Goal: Task Accomplishment & Management: Complete application form

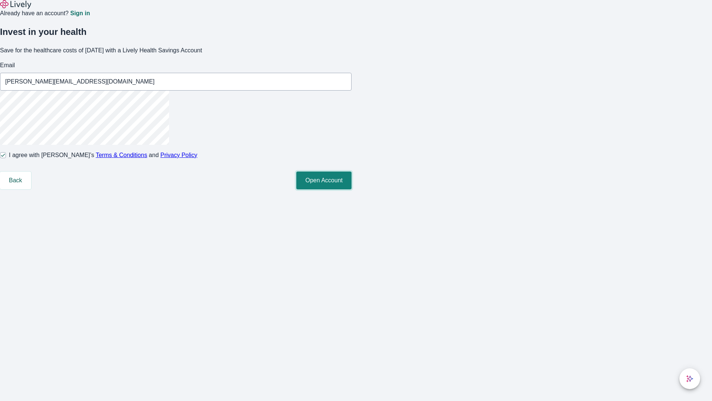
click at [352, 189] on button "Open Account" at bounding box center [323, 180] width 55 height 18
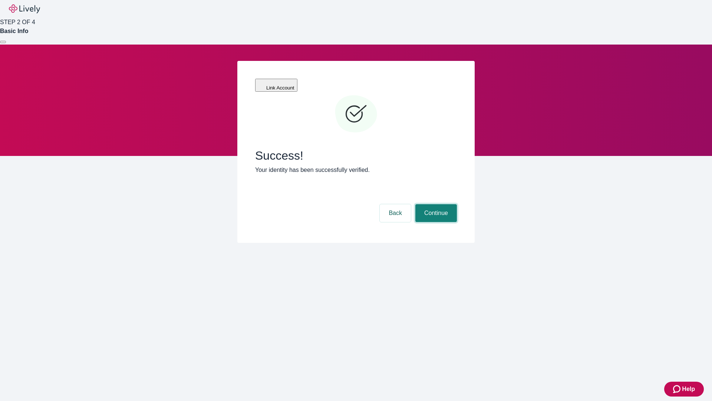
click at [435, 204] on button "Continue" at bounding box center [436, 213] width 42 height 18
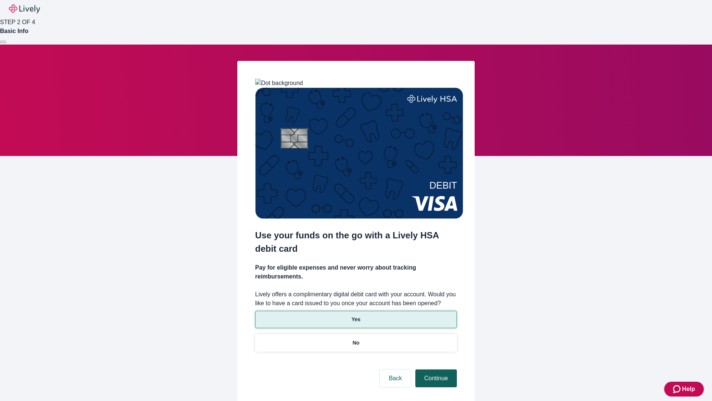
click at [356, 315] on p "Yes" at bounding box center [356, 319] width 9 height 8
click at [435, 369] on button "Continue" at bounding box center [436, 378] width 42 height 18
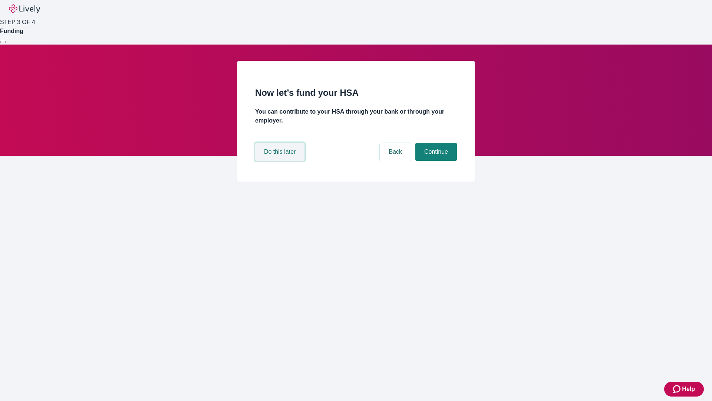
click at [281, 161] on button "Do this later" at bounding box center [279, 152] width 49 height 18
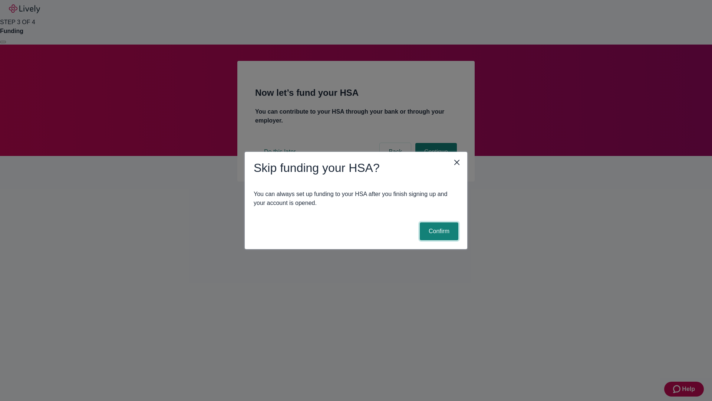
click at [438, 231] on button "Confirm" at bounding box center [439, 231] width 39 height 18
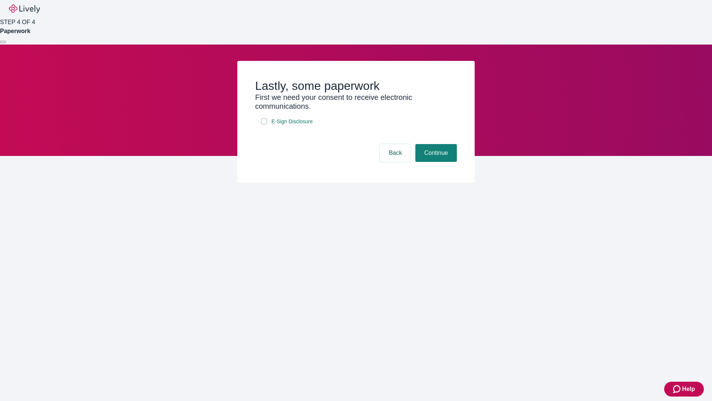
click at [264, 124] on input "E-Sign Disclosure" at bounding box center [264, 121] width 6 height 6
checkbox input "true"
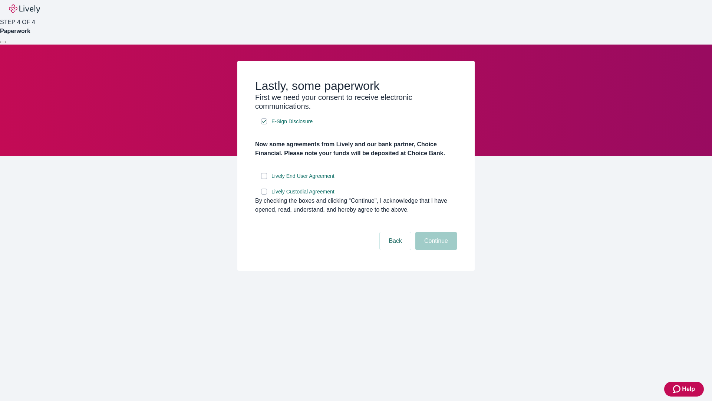
click at [264, 179] on input "Lively End User Agreement" at bounding box center [264, 176] width 6 height 6
checkbox input "true"
click at [264, 194] on input "Lively Custodial Agreement" at bounding box center [264, 191] width 6 height 6
checkbox input "true"
click at [435, 250] on button "Continue" at bounding box center [436, 241] width 42 height 18
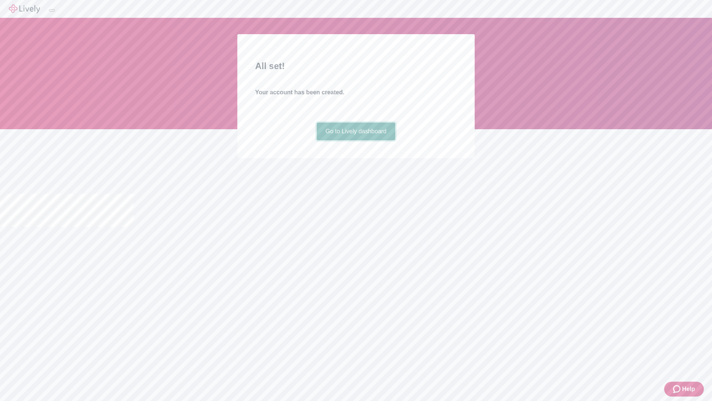
click at [356, 140] on link "Go to Lively dashboard" at bounding box center [356, 131] width 79 height 18
